Goal: Task Accomplishment & Management: Use online tool/utility

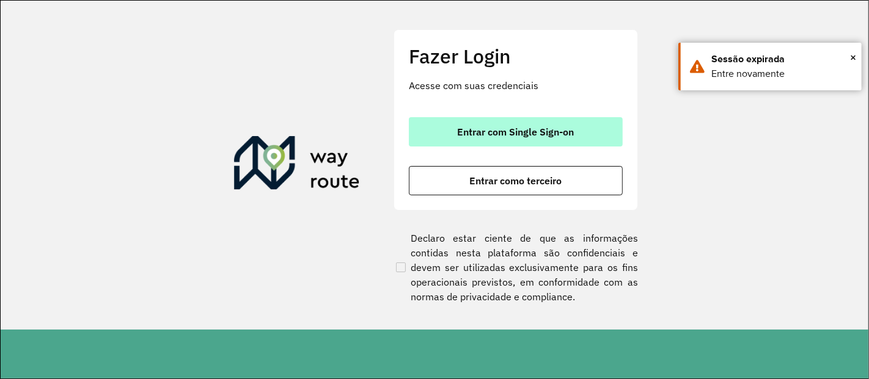
click at [546, 130] on span "Entrar com Single Sign-on" at bounding box center [516, 132] width 117 height 10
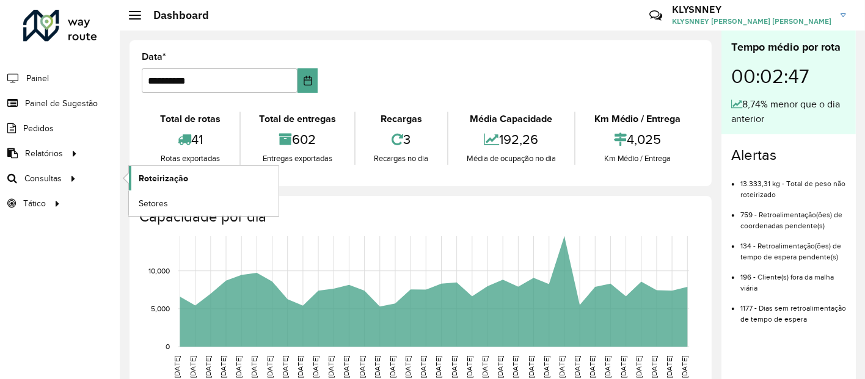
click at [145, 174] on span "Roteirização" at bounding box center [163, 178] width 49 height 13
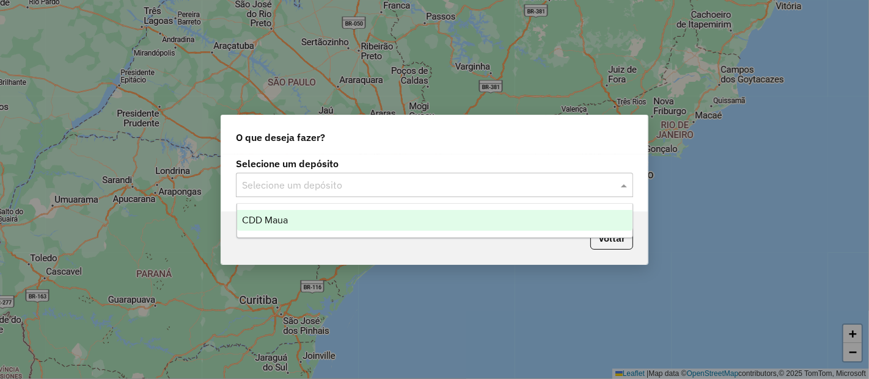
click at [310, 191] on input "text" at bounding box center [422, 185] width 360 height 15
click at [306, 218] on div "CDD Maua" at bounding box center [434, 220] width 395 height 21
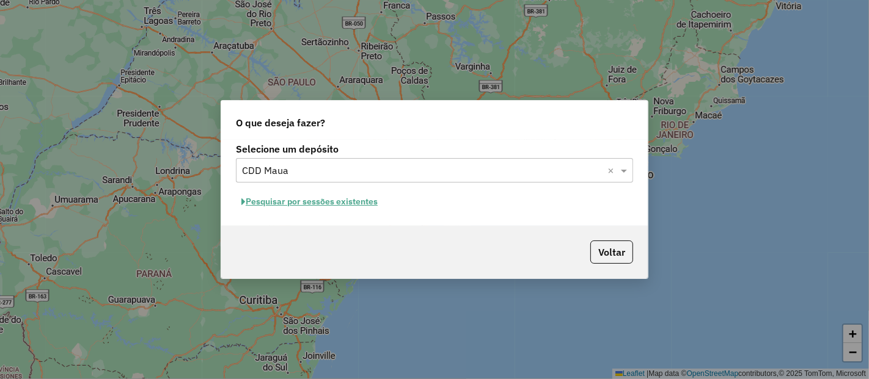
click at [305, 202] on button "Pesquisar por sessões existentes" at bounding box center [309, 201] width 147 height 19
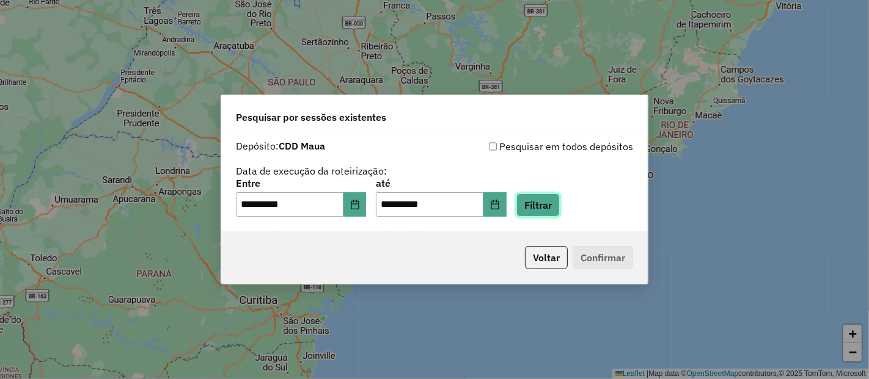
click at [550, 201] on button "Filtrar" at bounding box center [537, 205] width 43 height 23
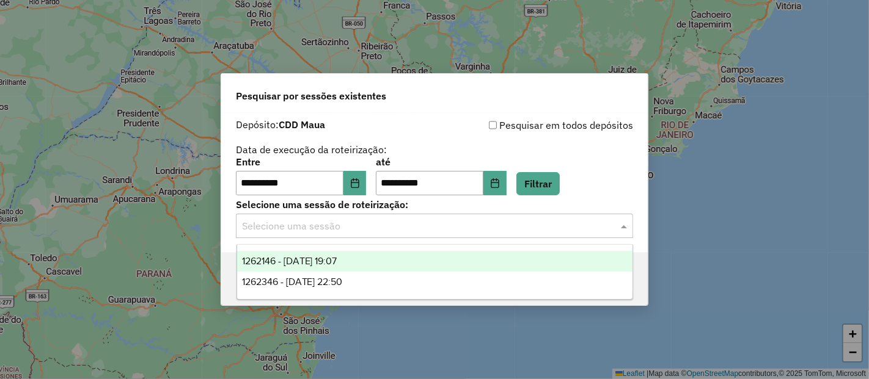
click at [481, 224] on input "text" at bounding box center [422, 226] width 360 height 15
click at [425, 255] on div "1262146 - 09/09/2025 19:07" at bounding box center [434, 261] width 395 height 21
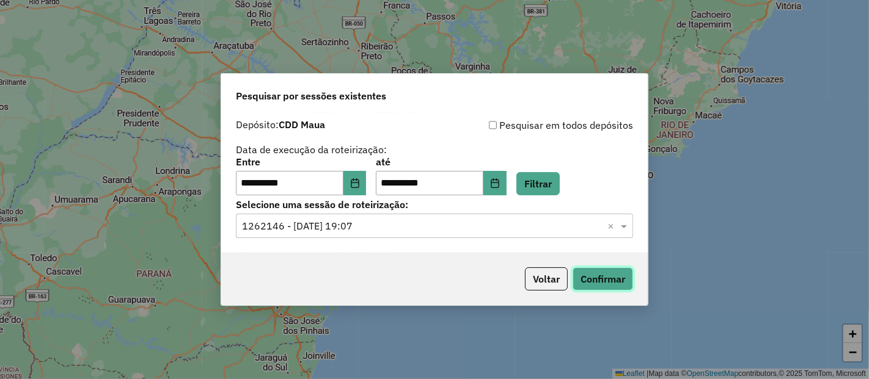
click at [597, 275] on button "Confirmar" at bounding box center [603, 279] width 60 height 23
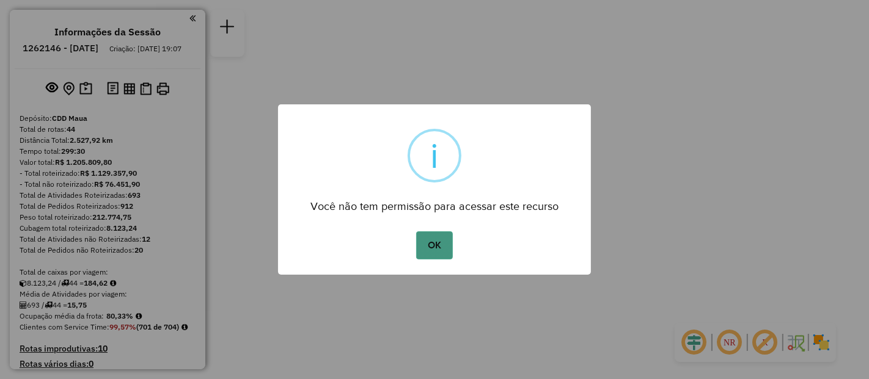
click at [429, 241] on button "OK" at bounding box center [434, 246] width 36 height 28
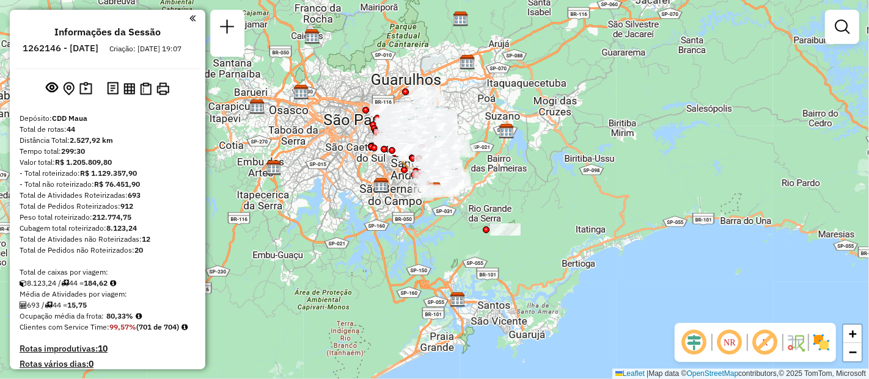
scroll to position [1963, 0]
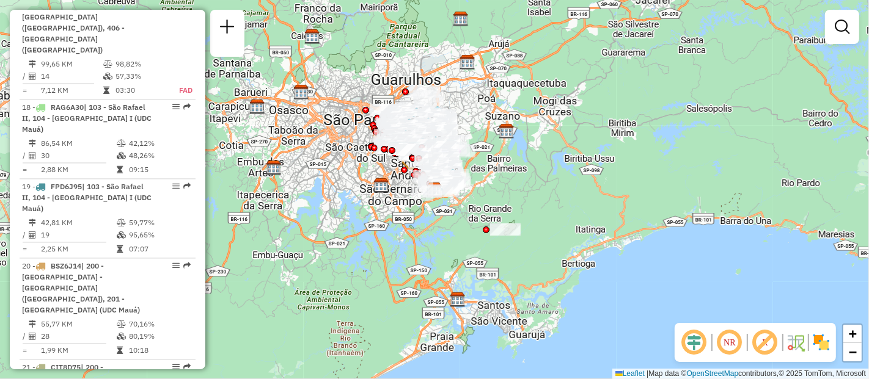
select select "**********"
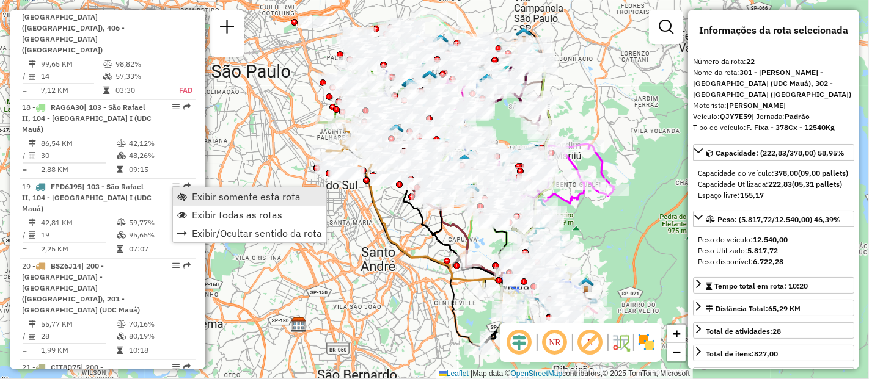
click at [205, 192] on span "Exibir somente esta rota" at bounding box center [246, 197] width 109 height 10
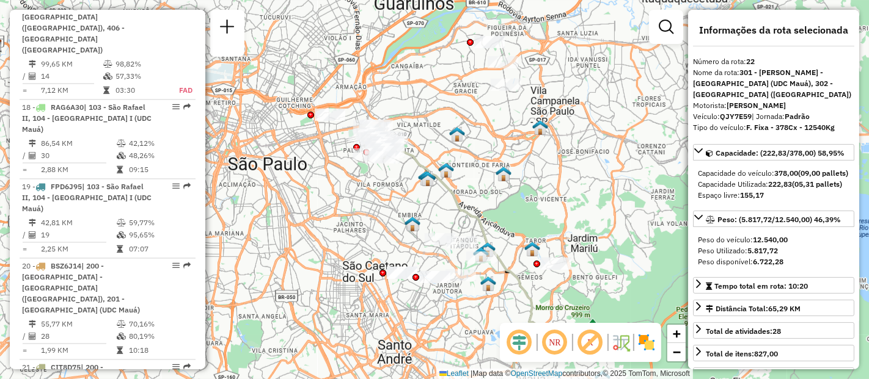
drag, startPoint x: 358, startPoint y: 98, endPoint x: 375, endPoint y: 192, distance: 95.5
click at [375, 192] on div "Janela de atendimento Grade de atendimento Capacidade Transportadoras Veículos …" at bounding box center [434, 189] width 869 height 379
click at [518, 348] on em at bounding box center [519, 342] width 29 height 29
click at [552, 348] on em at bounding box center [554, 342] width 29 height 29
